Goal: Navigation & Orientation: Find specific page/section

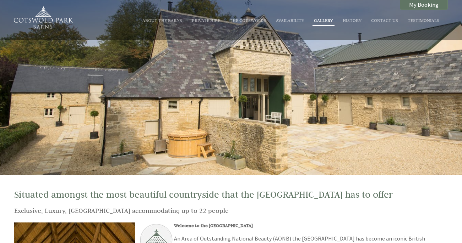
click at [326, 20] on link "Gallery" at bounding box center [323, 20] width 19 height 6
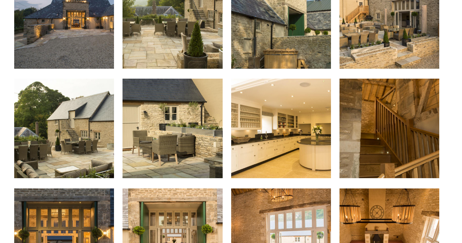
scroll to position [244, 0]
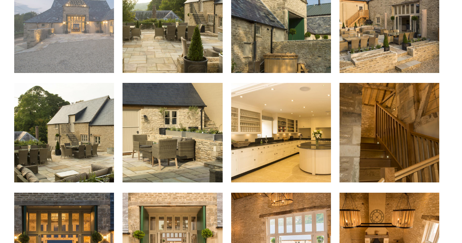
click at [84, 31] on img at bounding box center [64, 23] width 100 height 100
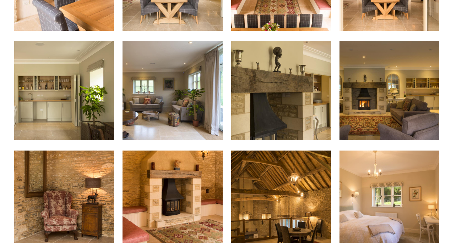
scroll to position [623, 0]
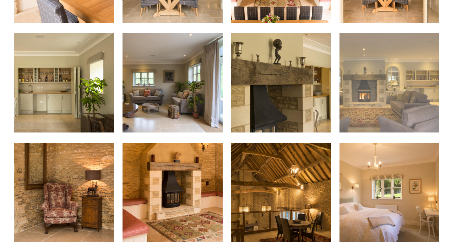
click at [373, 97] on img at bounding box center [389, 83] width 100 height 100
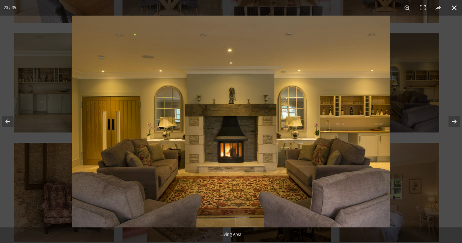
click at [454, 7] on button at bounding box center [454, 8] width 16 height 16
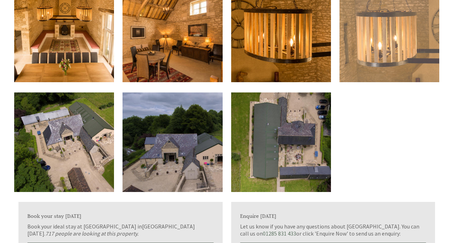
scroll to position [1004, 0]
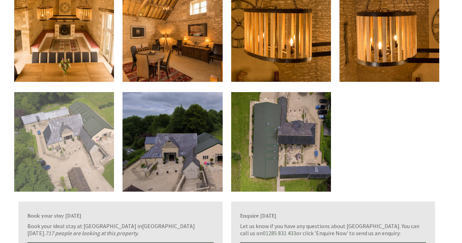
click at [93, 150] on img at bounding box center [64, 142] width 100 height 100
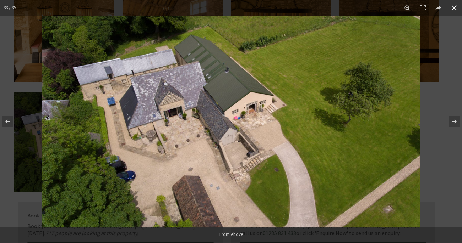
click at [452, 7] on button at bounding box center [454, 8] width 16 height 16
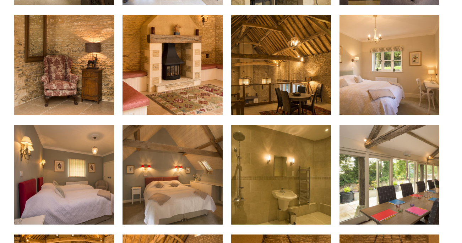
scroll to position [750, 0]
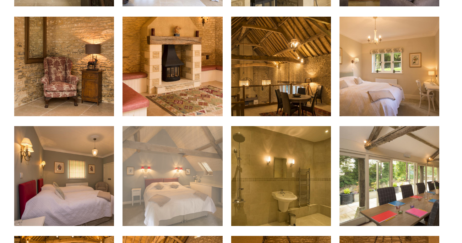
click at [167, 202] on img at bounding box center [172, 176] width 100 height 100
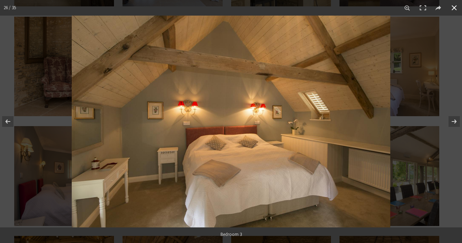
click at [455, 9] on button at bounding box center [454, 8] width 16 height 16
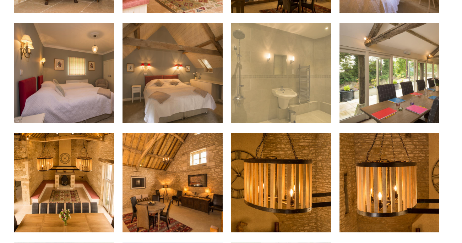
scroll to position [861, 0]
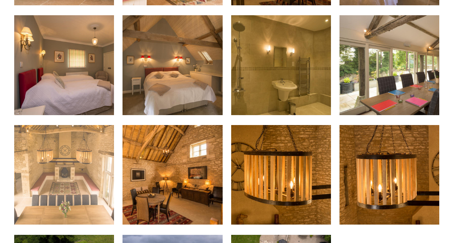
click at [82, 166] on img at bounding box center [64, 175] width 100 height 100
